Goal: Use online tool/utility: Use online tool/utility

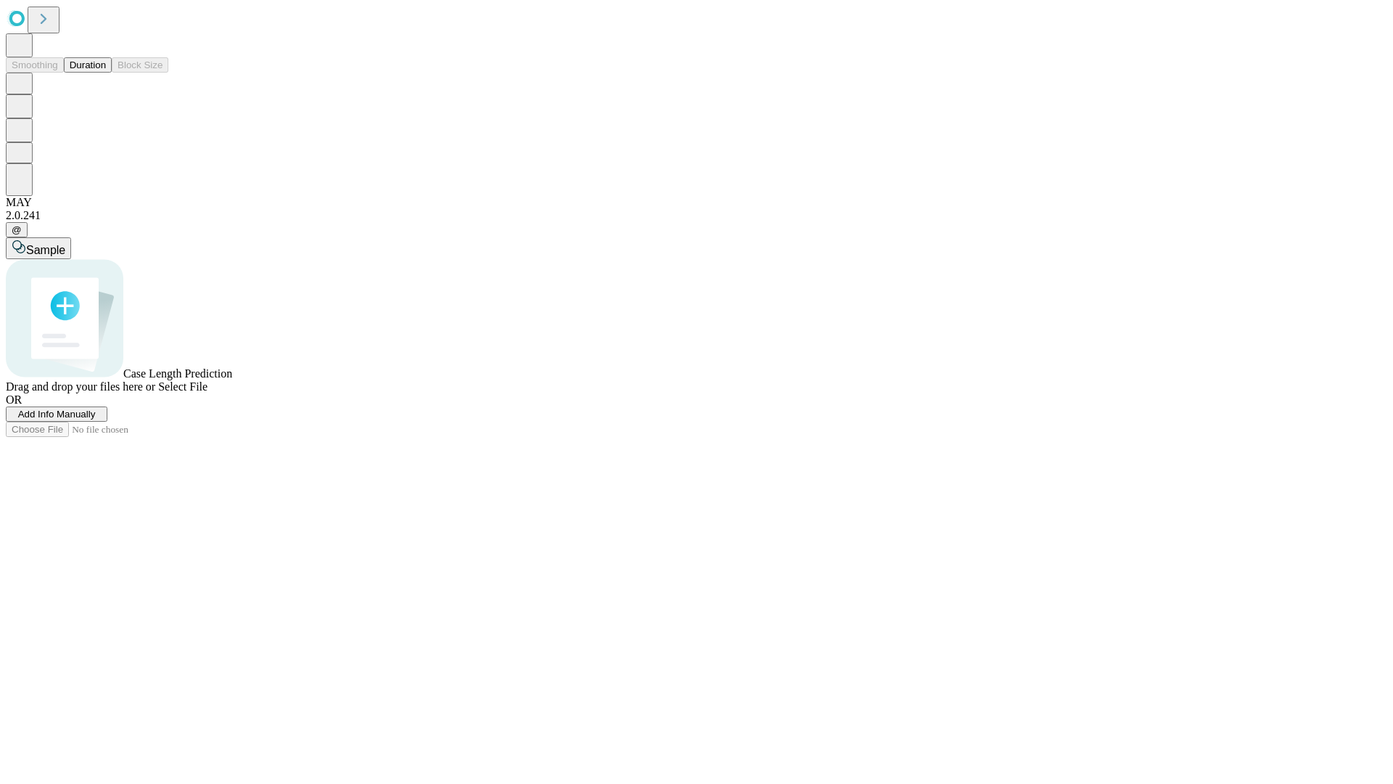
click at [106, 73] on button "Duration" at bounding box center [88, 64] width 48 height 15
click at [65, 244] on span "Sample" at bounding box center [45, 250] width 39 height 12
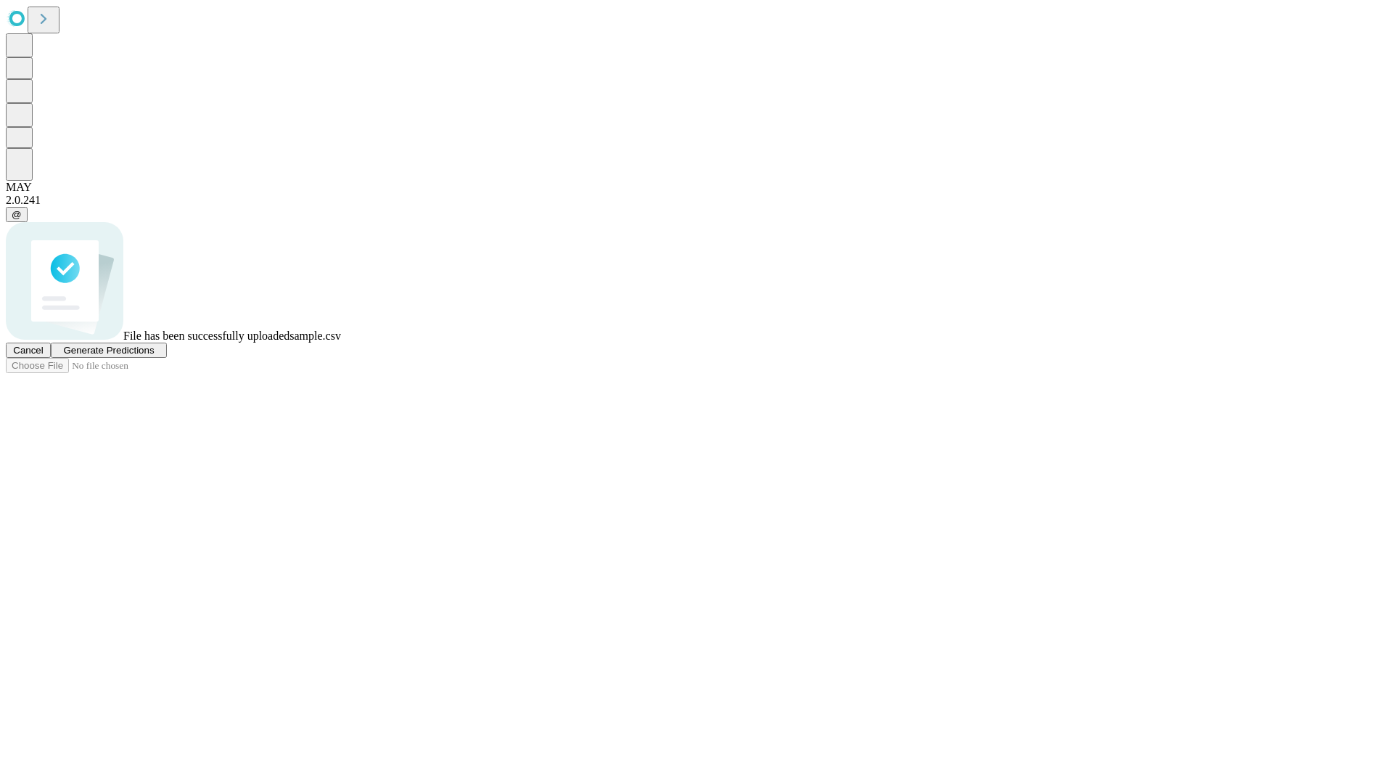
click at [154, 356] on span "Generate Predictions" at bounding box center [108, 350] width 91 height 11
